Goal: Task Accomplishment & Management: Manage account settings

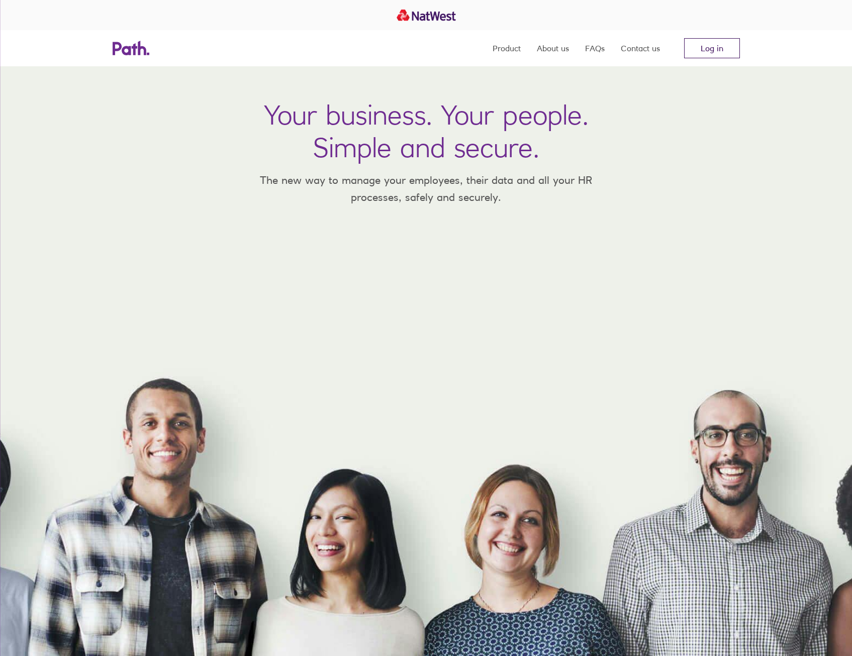
click at [717, 44] on link "Log in" at bounding box center [712, 48] width 56 height 20
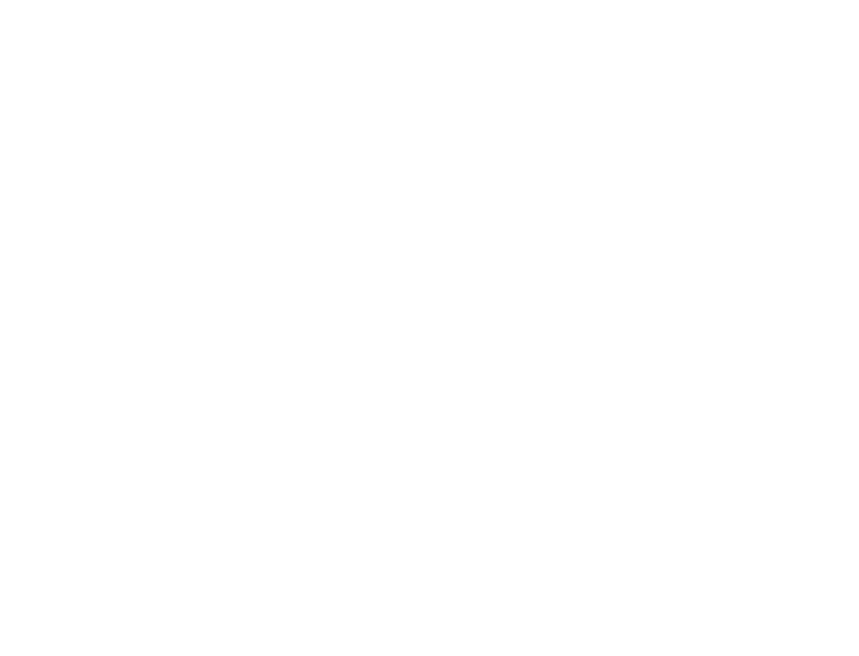
drag, startPoint x: 184, startPoint y: 1, endPoint x: 86, endPoint y: 146, distance: 175.2
click at [86, 146] on div at bounding box center [429, 328] width 859 height 656
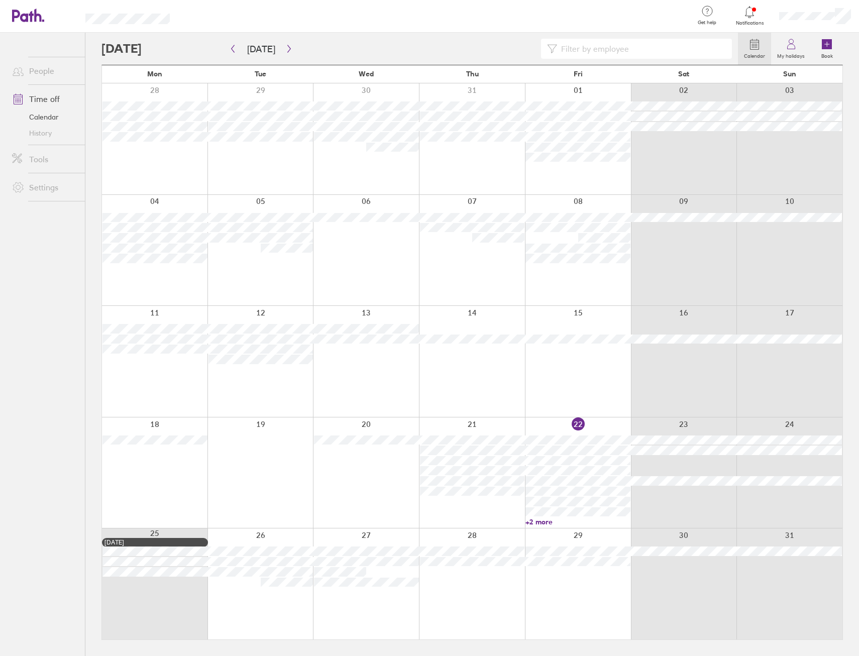
click at [537, 520] on link "+2 more" at bounding box center [578, 522] width 105 height 9
